Goal: Information Seeking & Learning: Learn about a topic

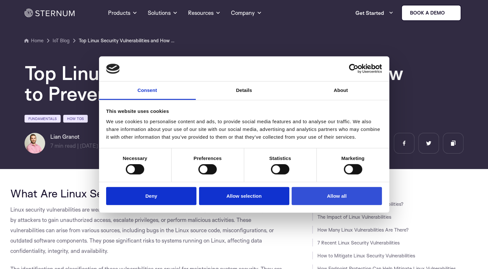
click at [317, 193] on button "Allow all" at bounding box center [337, 196] width 90 height 18
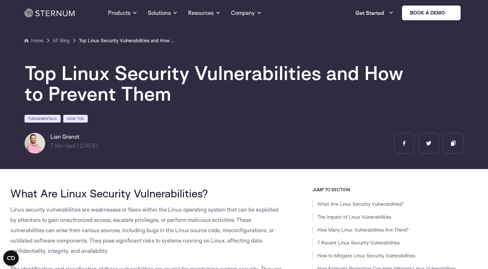
click at [194, 214] on p "Linux security vulnerabilities are weaknesses or flaws within the Linux operati…" at bounding box center [146, 230] width 273 height 52
drag, startPoint x: 85, startPoint y: 137, endPoint x: 47, endPoint y: 137, distance: 38.4
click at [47, 137] on div "[PERSON_NAME] 7 min read | min read | [DATE]" at bounding box center [81, 143] width 113 height 21
copy div "Lian Granot"
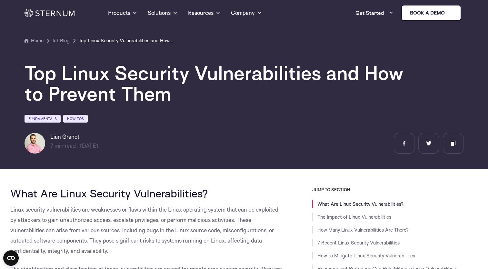
copy div "Lian Granot"
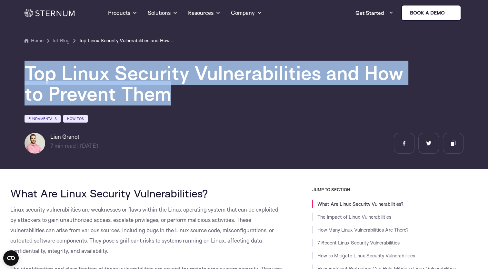
drag, startPoint x: 180, startPoint y: 97, endPoint x: 26, endPoint y: 73, distance: 155.8
click at [26, 73] on h1 "Top Linux Security Vulnerabilities and How to Prevent Them" at bounding box center [218, 83] width 387 height 41
copy h1 "Top Linux Security Vulnerabilities and How to Prevent Them"
